Goal: Task Accomplishment & Management: Complete application form

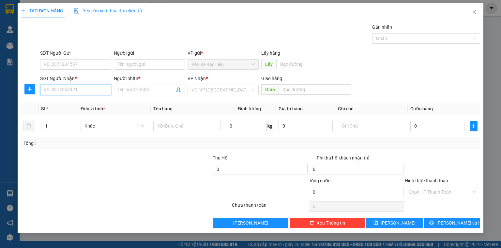
click at [96, 87] on input "SĐT Người Nhận *" at bounding box center [75, 90] width 71 height 10
type input "0336078225"
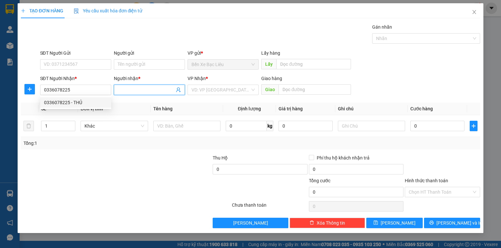
click at [123, 91] on input "Người nhận *" at bounding box center [146, 89] width 57 height 7
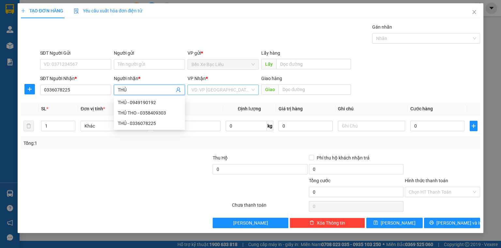
type input "THỦ"
click at [234, 86] on input "search" at bounding box center [220, 90] width 59 height 10
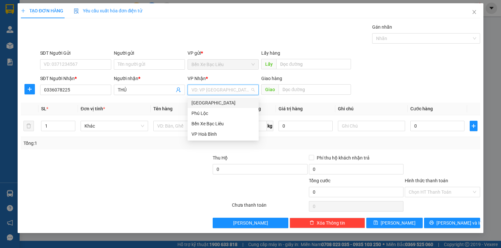
click at [233, 101] on div "[GEOGRAPHIC_DATA]" at bounding box center [222, 102] width 63 height 7
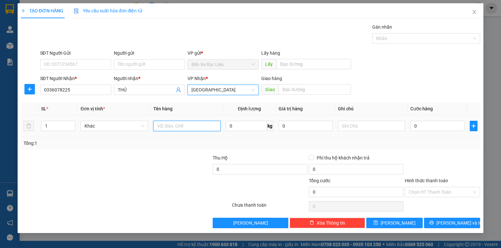
click at [162, 128] on input "text" at bounding box center [186, 126] width 67 height 10
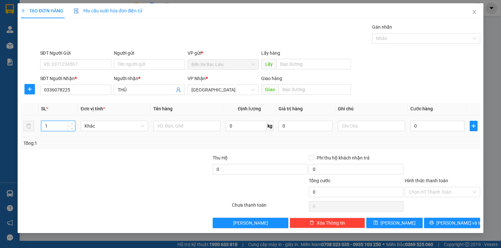
click at [66, 124] on input "1" at bounding box center [58, 126] width 34 height 10
type input "2"
click at [156, 125] on input "text" at bounding box center [186, 126] width 67 height 10
type input "2"
type input "1 BAO 1 THÙNG"
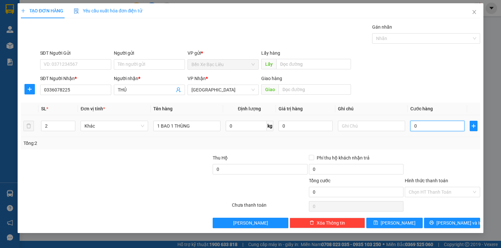
click at [411, 128] on input "0" at bounding box center [437, 126] width 54 height 10
type input "1"
type input "11"
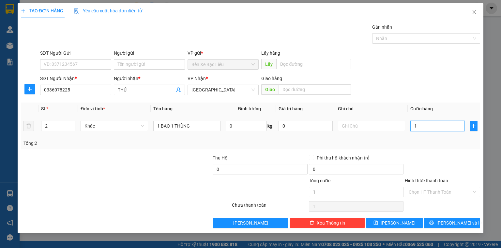
type input "11"
type input "110"
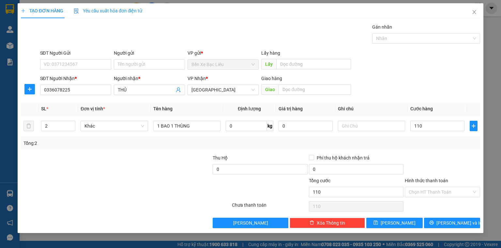
type input "110.000"
click at [441, 143] on div "Tổng: 2" at bounding box center [250, 143] width 454 height 7
click at [433, 125] on input "110.000" at bounding box center [437, 126] width 54 height 10
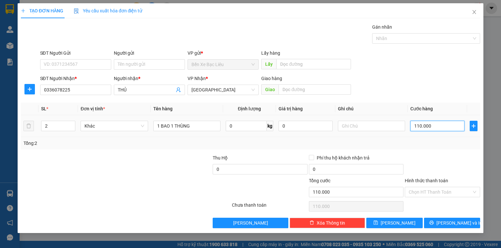
type input "0"
click at [412, 126] on input "0" at bounding box center [437, 126] width 54 height 10
type input "10"
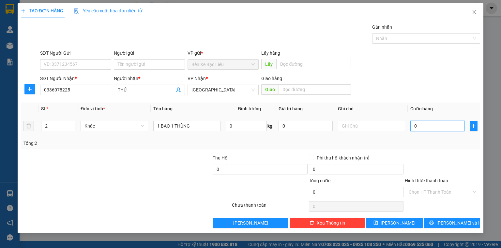
type input "10"
type input "100"
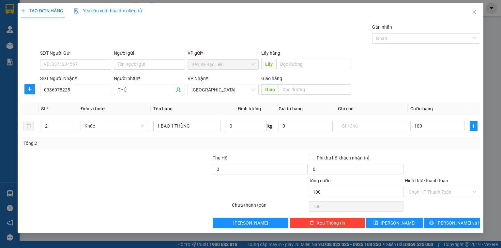
type input "100.000"
click at [450, 171] on div at bounding box center [442, 165] width 77 height 23
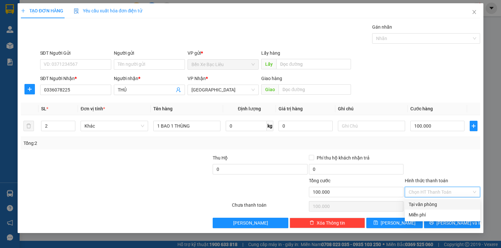
click at [453, 191] on input "Hình thức thanh toán" at bounding box center [439, 192] width 63 height 10
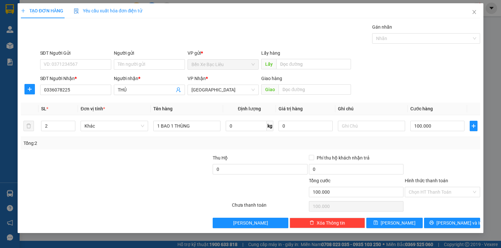
click at [450, 197] on div "Hình thức thanh toán Chọn HT Thanh Toán" at bounding box center [441, 188] width 75 height 23
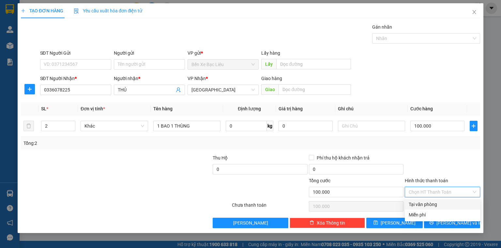
click at [446, 192] on input "Hình thức thanh toán" at bounding box center [439, 192] width 63 height 10
click at [446, 201] on div "Tại văn phòng" at bounding box center [441, 204] width 75 height 10
type input "0"
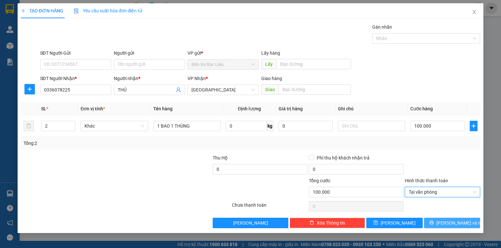
click at [459, 221] on span "[PERSON_NAME] và In" at bounding box center [459, 223] width 46 height 7
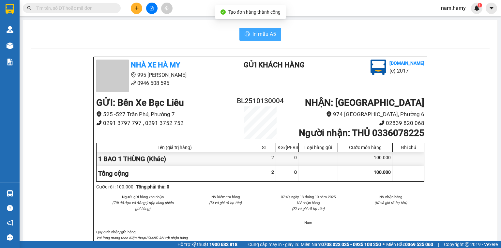
click at [252, 30] on span "In mẫu A5" at bounding box center [263, 34] width 23 height 8
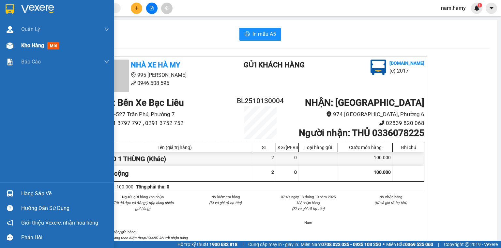
click at [25, 47] on span "Kho hàng" at bounding box center [32, 45] width 23 height 6
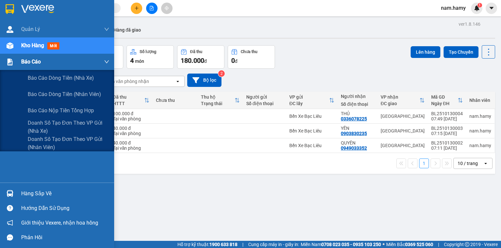
click at [23, 60] on span "Báo cáo" at bounding box center [31, 62] width 20 height 8
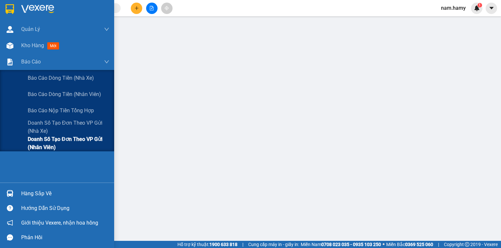
drag, startPoint x: 44, startPoint y: 147, endPoint x: 50, endPoint y: 144, distance: 6.6
click at [46, 147] on span "Doanh số tạo đơn theo VP gửi (nhân viên)" at bounding box center [68, 143] width 81 height 16
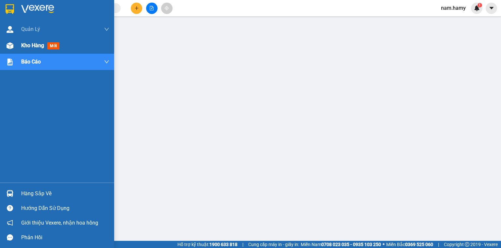
click at [19, 50] on div "Kho hàng mới" at bounding box center [57, 45] width 114 height 16
